Goal: Information Seeking & Learning: Learn about a topic

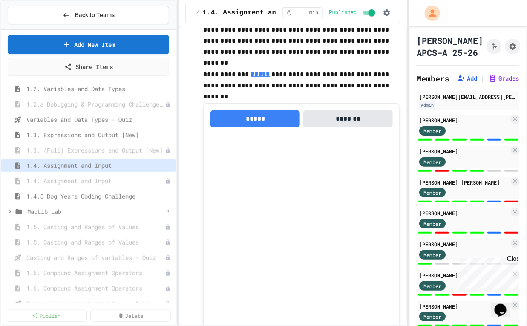
scroll to position [131, 0]
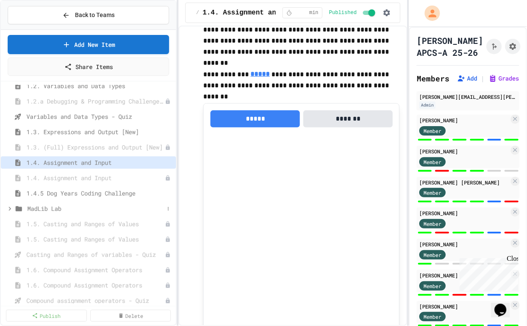
click at [9, 207] on icon at bounding box center [10, 209] width 8 height 8
click at [69, 224] on span "MadLib Instructions" at bounding box center [94, 223] width 125 height 9
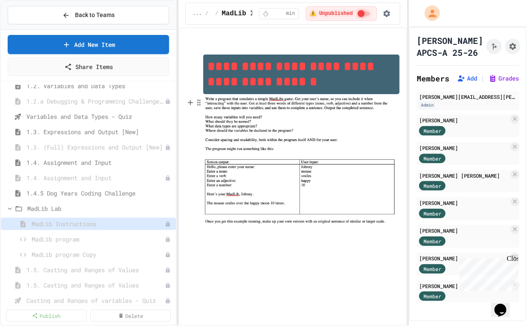
click at [296, 114] on img at bounding box center [301, 163] width 196 height 138
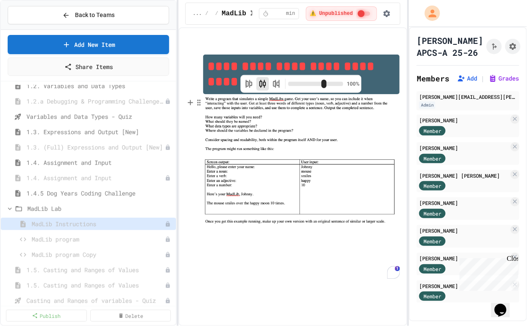
click at [322, 122] on img "To enrich screen reader interactions, please activate Accessibility in Grammarl…" at bounding box center [301, 163] width 196 height 138
click at [313, 134] on img "To enrich screen reader interactions, please activate Accessibility in Grammarl…" at bounding box center [301, 163] width 196 height 138
click at [270, 227] on img "To enrich screen reader interactions, please activate Accessibility in Grammarl…" at bounding box center [301, 163] width 196 height 138
click at [283, 142] on img "To enrich screen reader interactions, please activate Accessibility in Grammarl…" at bounding box center [301, 163] width 196 height 138
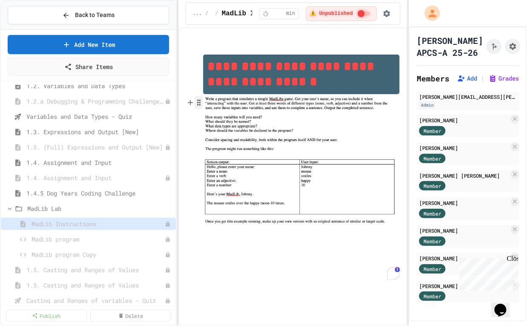
click at [198, 100] on icon "button" at bounding box center [199, 102] width 8 height 9
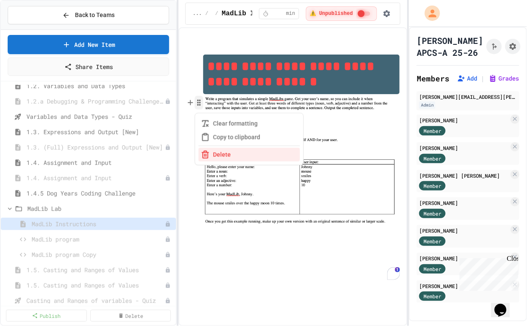
click at [198, 100] on icon "button" at bounding box center [199, 102] width 8 height 9
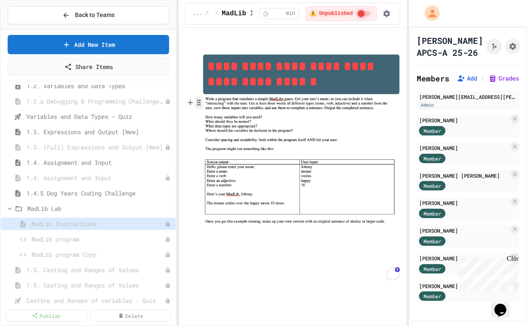
click at [198, 100] on icon "button" at bounding box center [199, 102] width 8 height 9
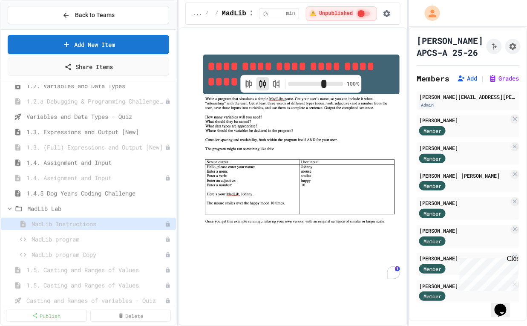
click at [308, 112] on img "To enrich screen reader interactions, please activate Accessibility in Grammarl…" at bounding box center [301, 163] width 196 height 138
click at [307, 109] on img "To enrich screen reader interactions, please activate Accessibility in Grammarl…" at bounding box center [301, 163] width 196 height 138
click at [270, 180] on img "To enrich screen reader interactions, please activate Accessibility in Grammarl…" at bounding box center [301, 163] width 196 height 138
click at [255, 223] on img "To enrich screen reader interactions, please activate Accessibility in Grammarl…" at bounding box center [301, 163] width 196 height 138
click at [62, 238] on span "MadLib program" at bounding box center [94, 239] width 125 height 9
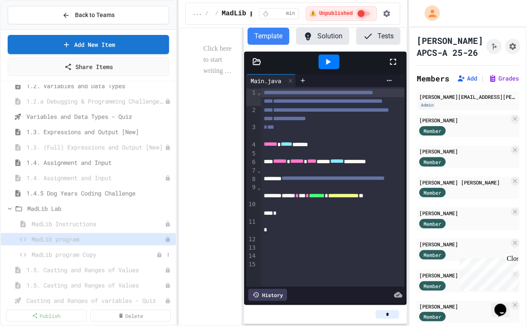
click at [73, 253] on span "MadLib program Copy" at bounding box center [94, 254] width 125 height 9
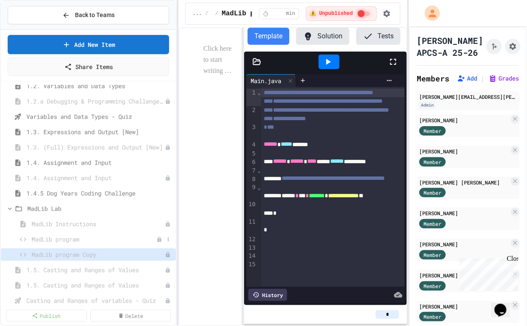
click at [65, 238] on span "MadLib program" at bounding box center [94, 239] width 125 height 9
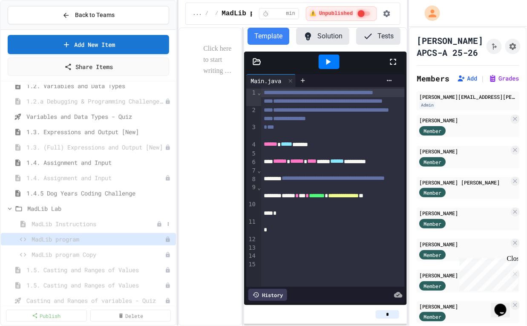
click at [75, 224] on span "MadLib Instructions" at bounding box center [94, 223] width 125 height 9
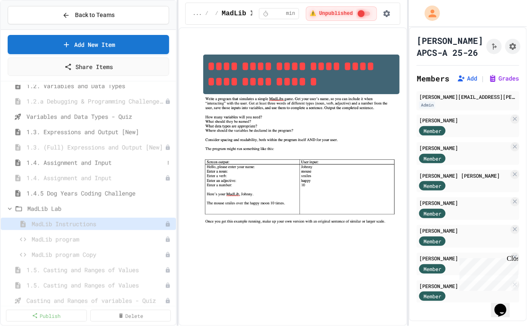
click at [55, 165] on span "1.4. Assignment and Input" at bounding box center [95, 162] width 138 height 9
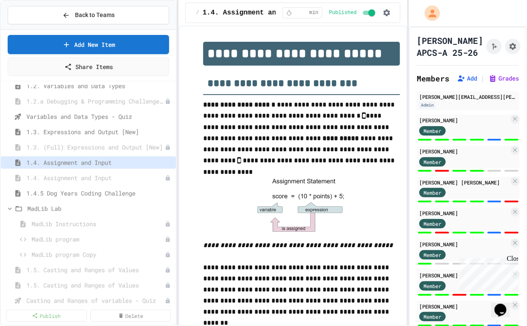
scroll to position [19, 0]
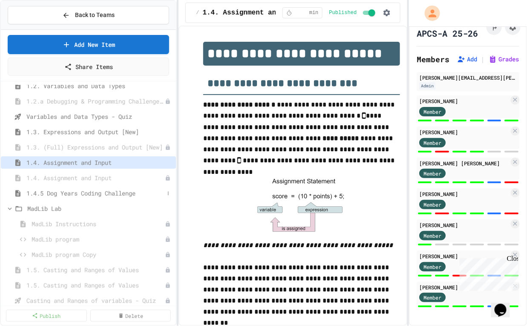
click at [68, 195] on span "1.4.5 Dog Years Coding Challenge" at bounding box center [95, 193] width 138 height 9
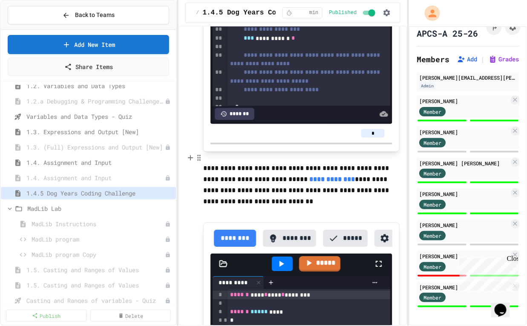
scroll to position [648, 0]
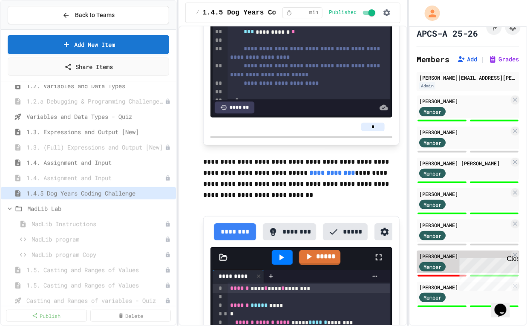
click at [436, 254] on div "[PERSON_NAME]" at bounding box center [464, 256] width 90 height 8
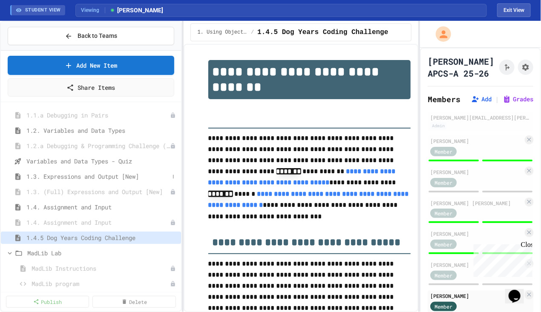
scroll to position [107, 0]
click at [73, 210] on span "1.4. Assignment and Input" at bounding box center [97, 207] width 143 height 9
